Goal: Task Accomplishment & Management: Manage account settings

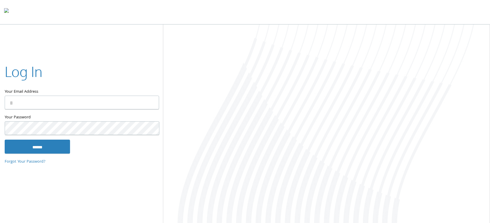
type input "**********"
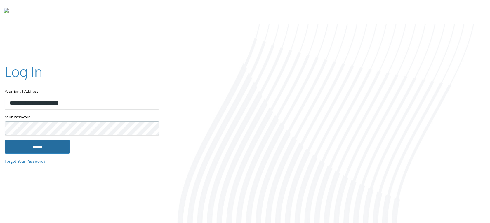
click at [57, 151] on input "******" at bounding box center [37, 147] width 65 height 14
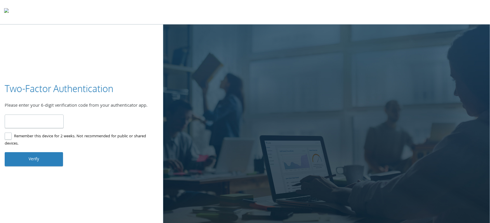
type input "******"
